Goal: Transaction & Acquisition: Purchase product/service

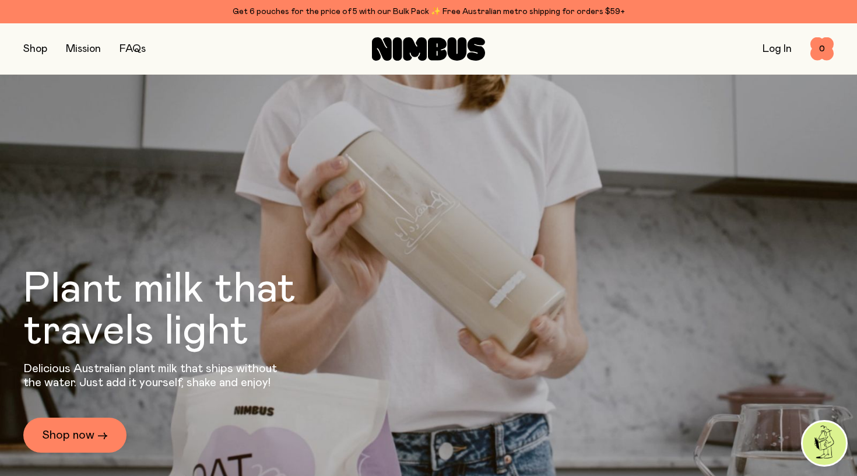
scroll to position [49, 0]
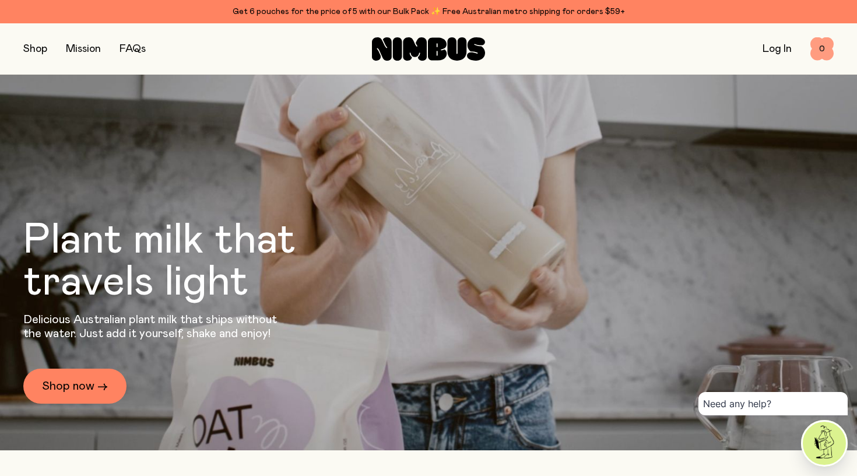
click at [814, 52] on span "0" at bounding box center [821, 48] width 23 height 23
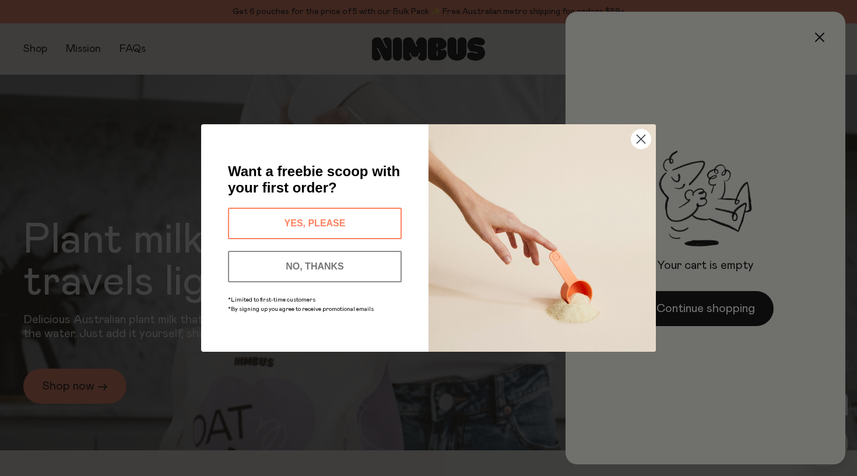
click at [426, 226] on div "Want a freebie scoop with your first order? YES, PLEASE NO, THANKS *Limited to …" at bounding box center [326, 237] width 204 height 181
click at [330, 269] on button "NO, THANKS" at bounding box center [315, 266] width 174 height 31
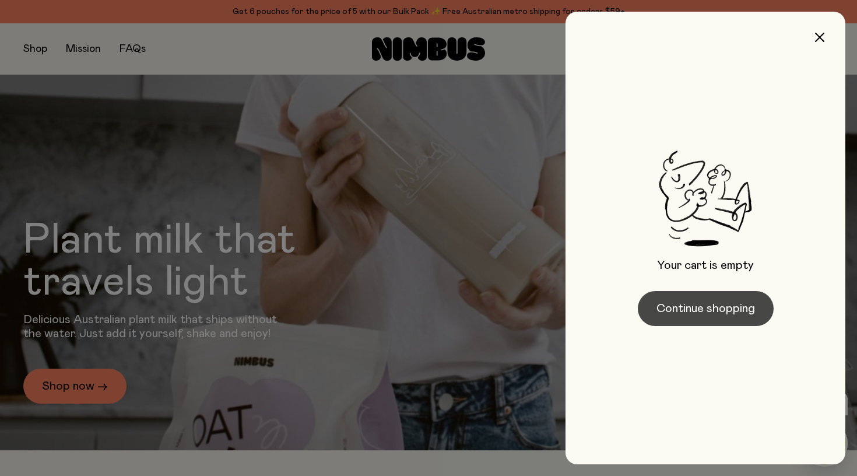
click at [661, 308] on button "Continue shopping" at bounding box center [706, 308] width 136 height 35
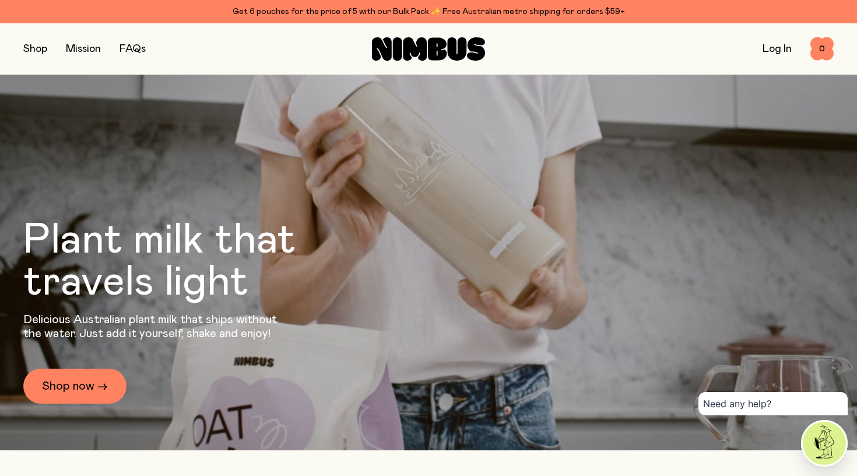
click at [30, 49] on button "button" at bounding box center [35, 49] width 24 height 16
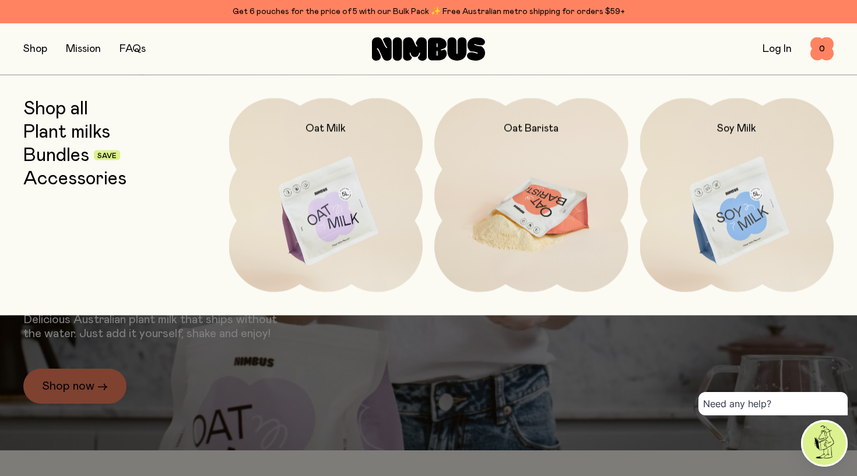
click at [535, 177] on img at bounding box center [531, 212] width 194 height 228
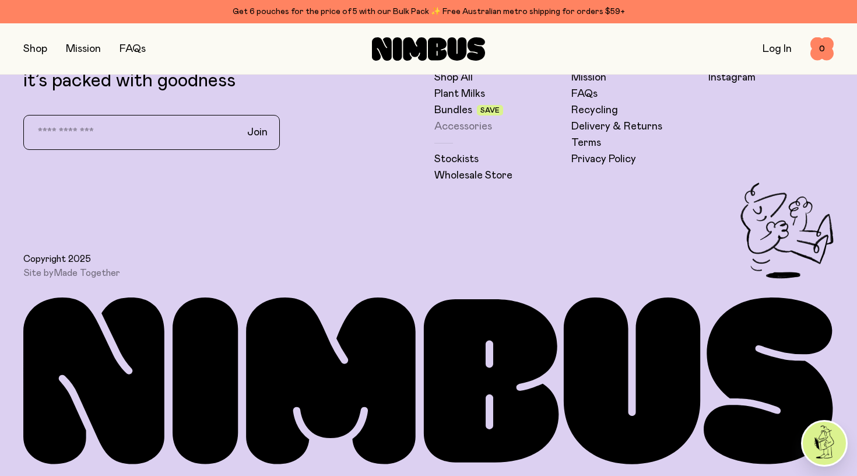
scroll to position [2976, 0]
click at [455, 111] on link "Bundles" at bounding box center [453, 110] width 38 height 14
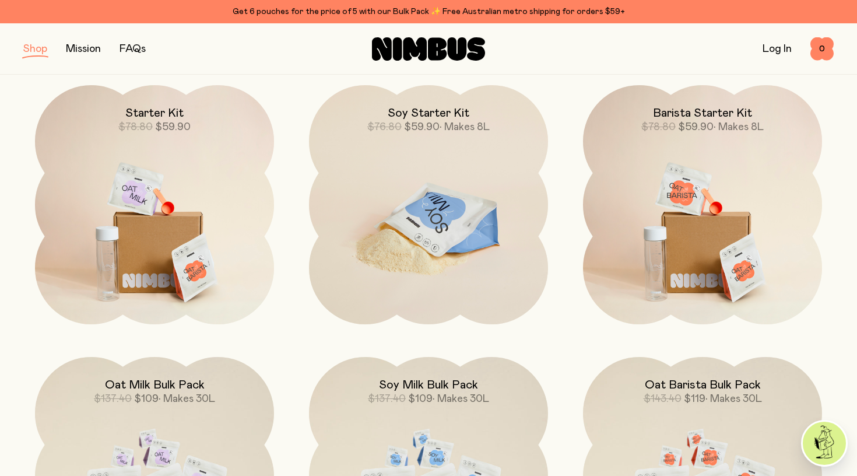
scroll to position [163, 0]
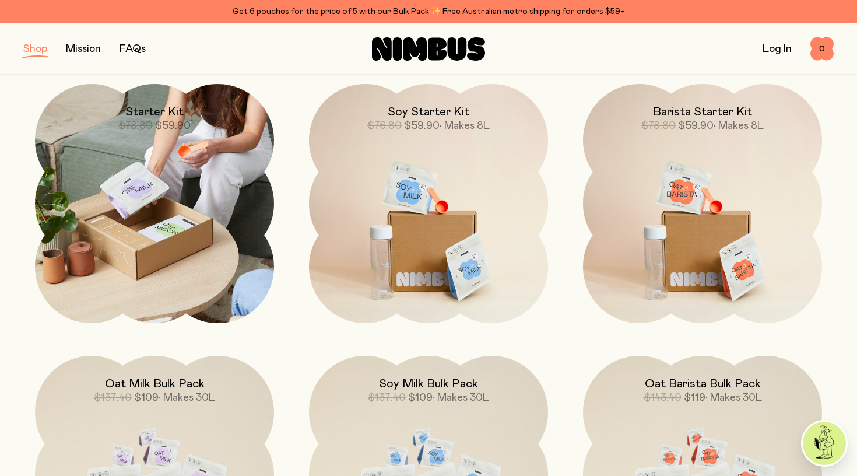
click at [225, 284] on img at bounding box center [154, 203] width 239 height 239
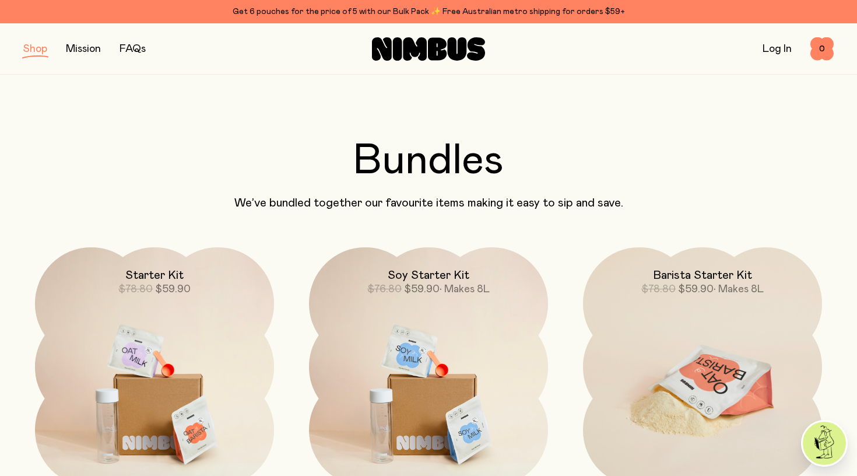
click at [713, 332] on img at bounding box center [702, 387] width 239 height 281
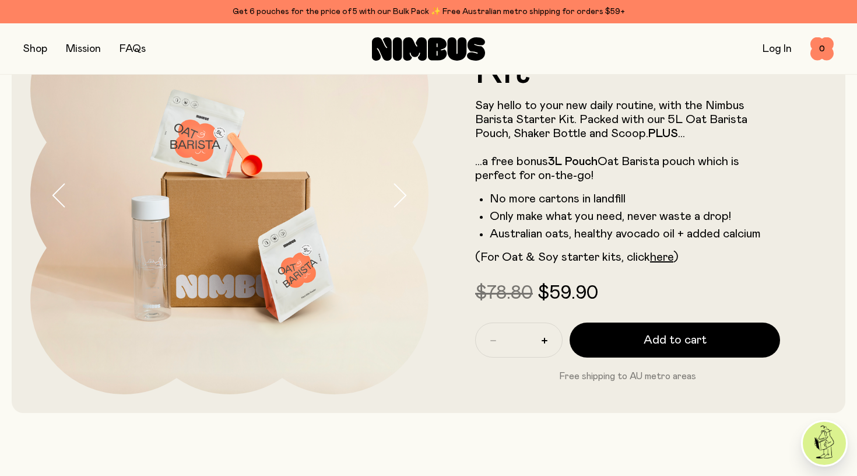
scroll to position [124, 0]
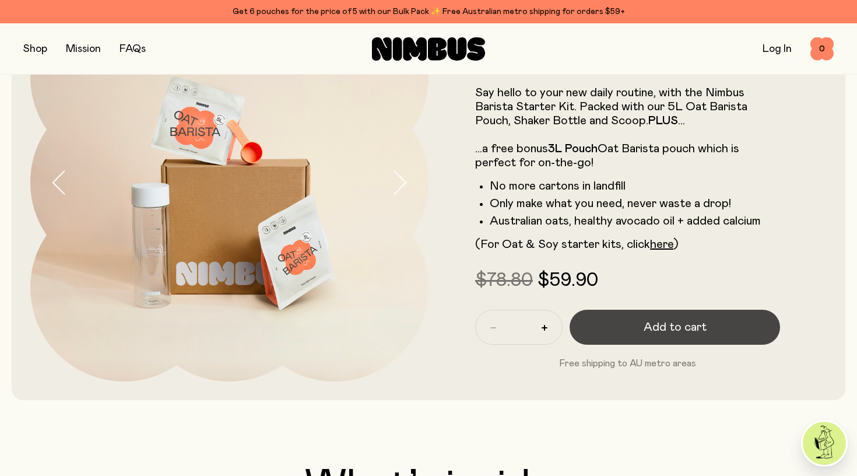
click at [691, 325] on span "Add to cart" at bounding box center [674, 327] width 63 height 16
